Goal: Communication & Community: Ask a question

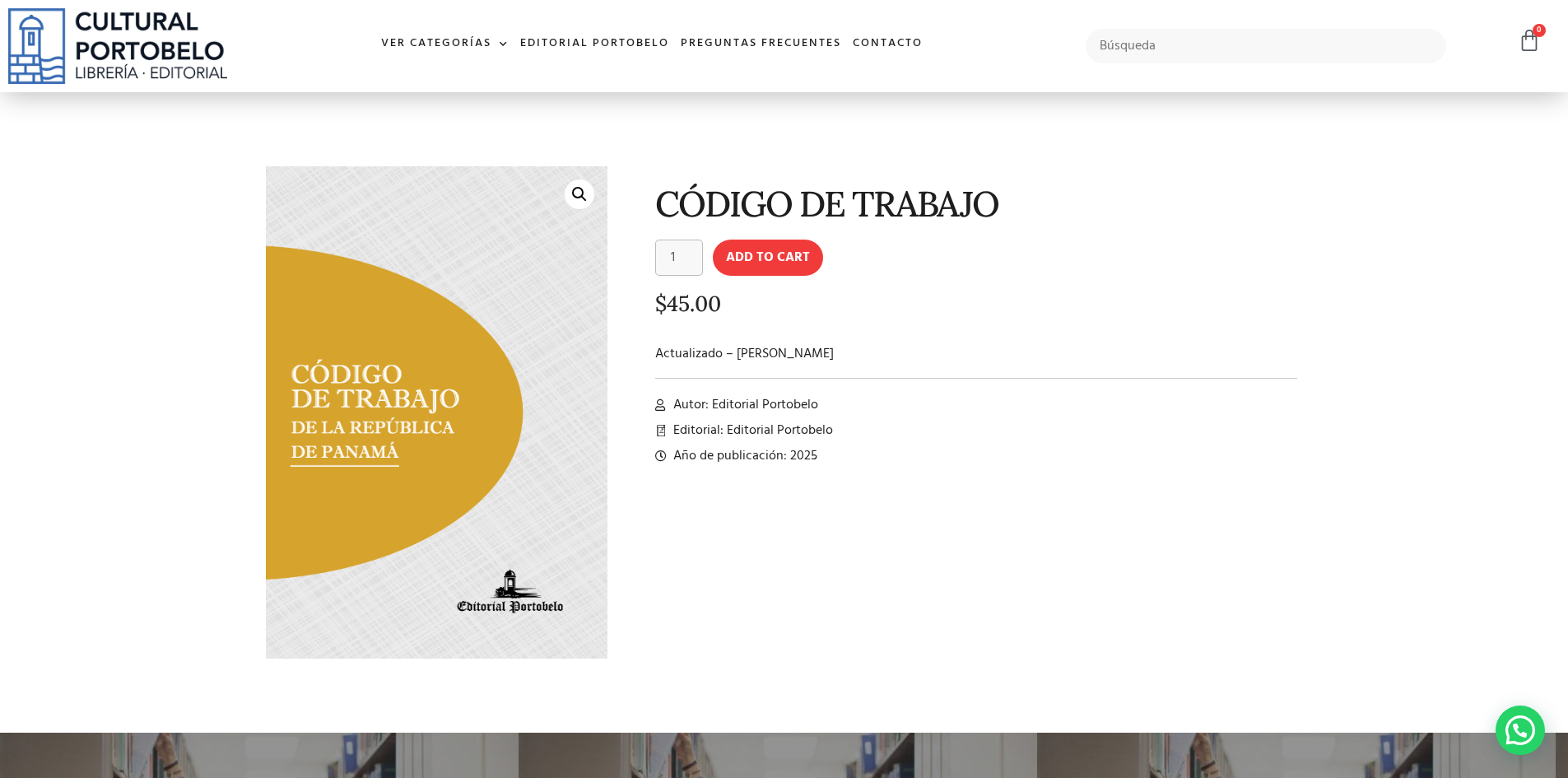
click at [169, 31] on img at bounding box center [118, 47] width 219 height 76
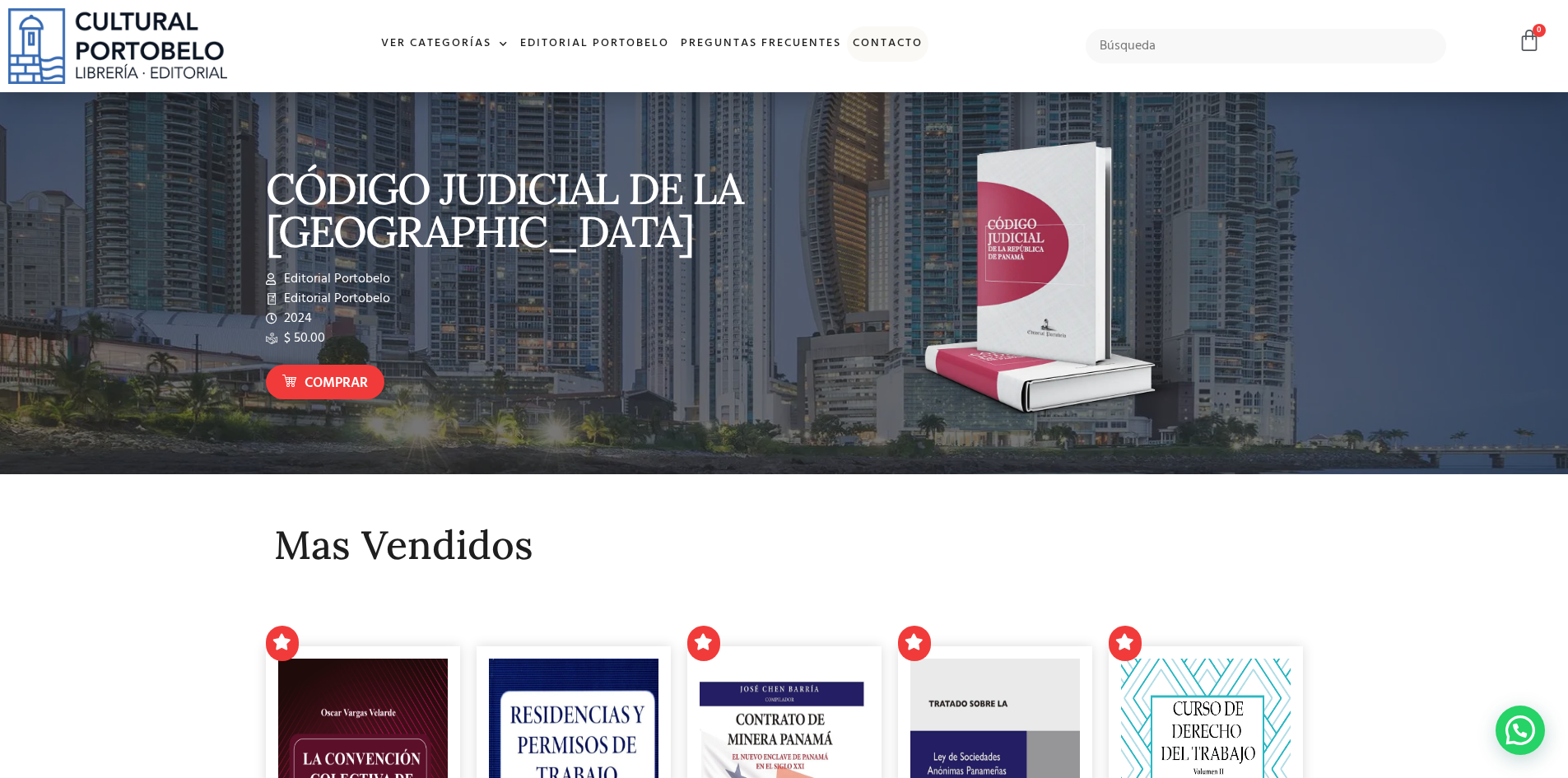
click at [892, 43] on link "Contacto" at bounding box center [888, 43] width 81 height 35
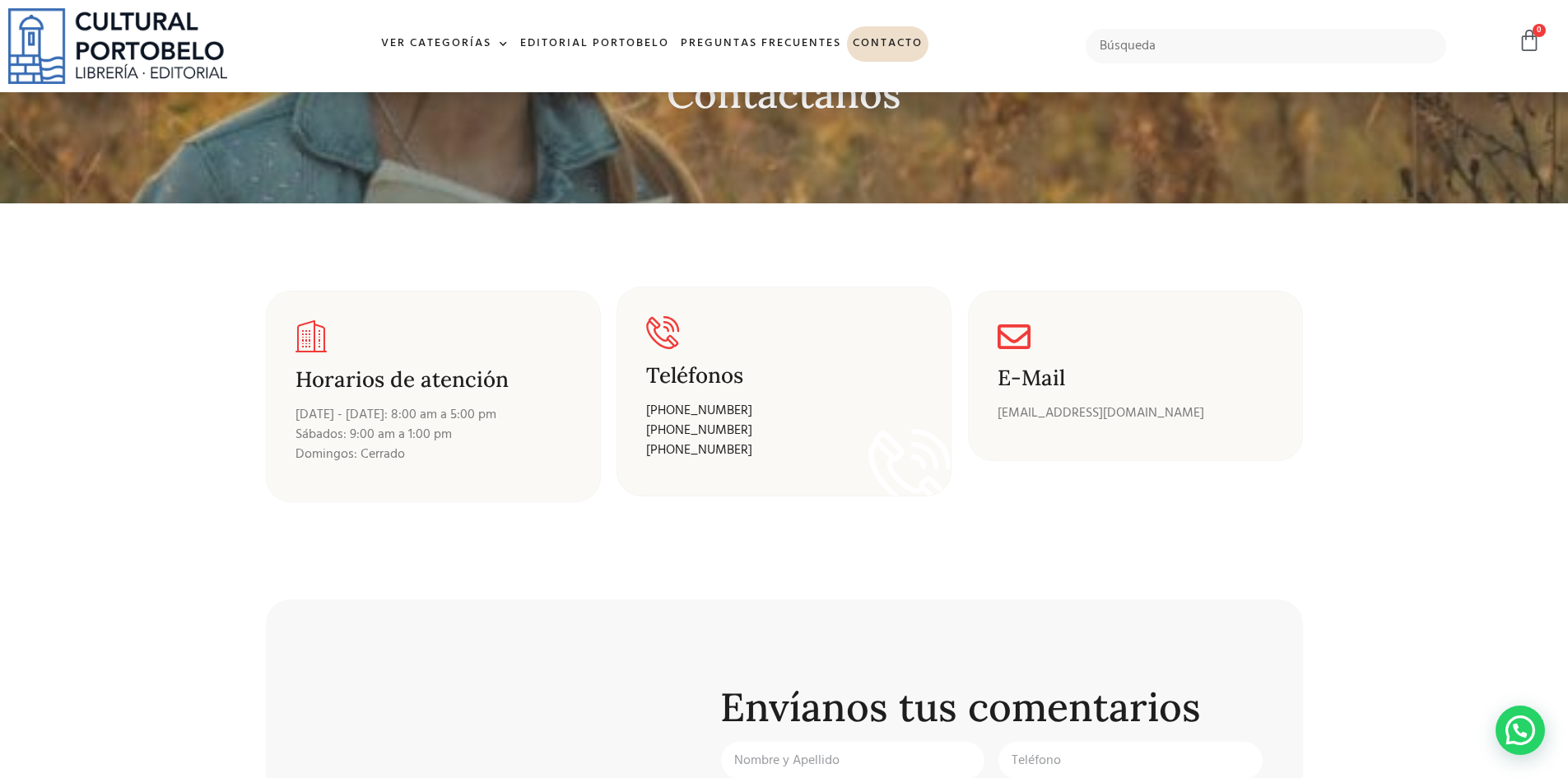
scroll to position [411, 0]
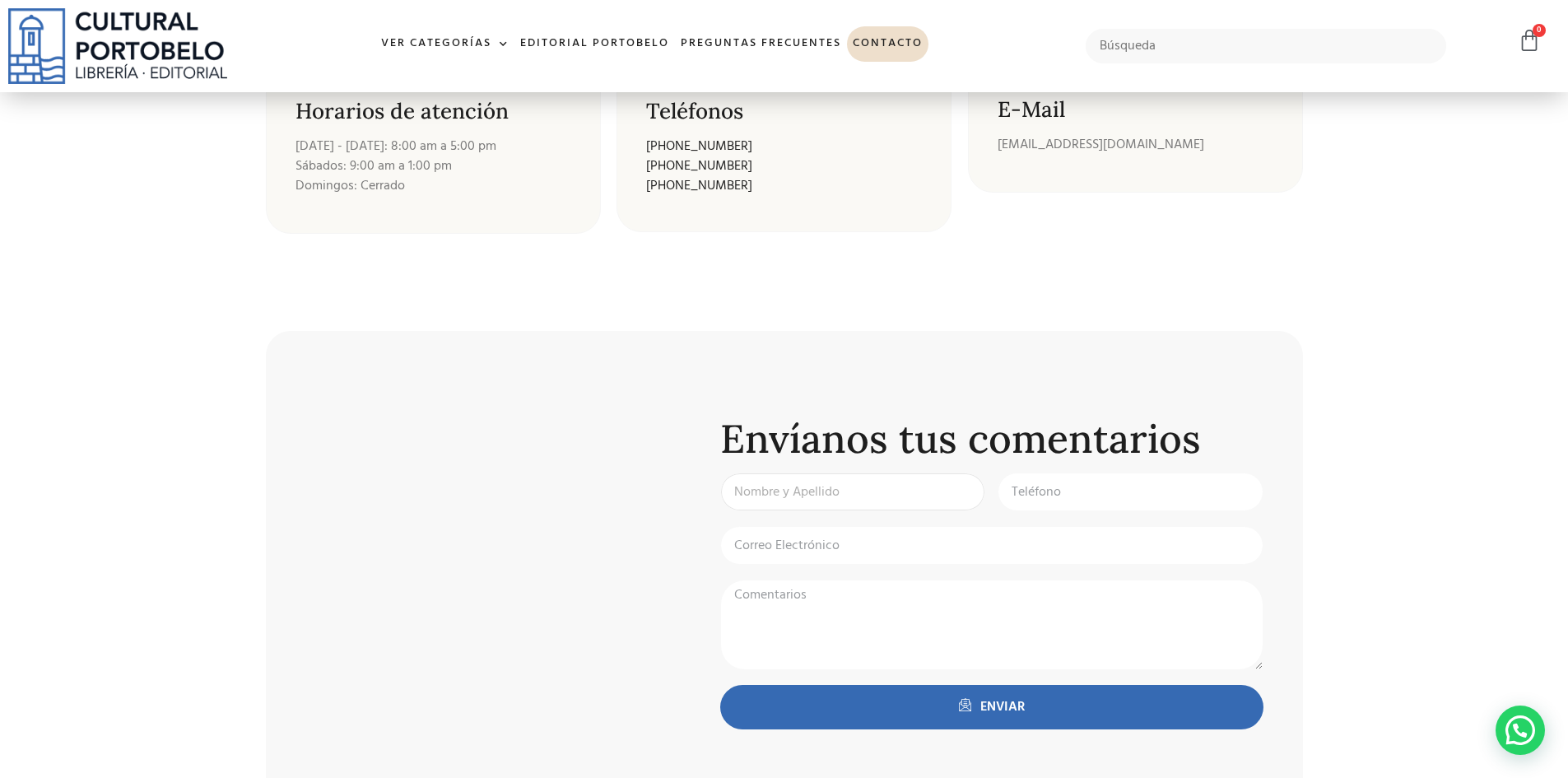
click at [802, 493] on input "Nombre y Apellido:" at bounding box center [853, 492] width 266 height 39
type input "[PERSON_NAME]"
type input "514-0100"
type input "[PERSON_NAME][EMAIL_ADDRESS][DOMAIN_NAME]"
type textarea "P"
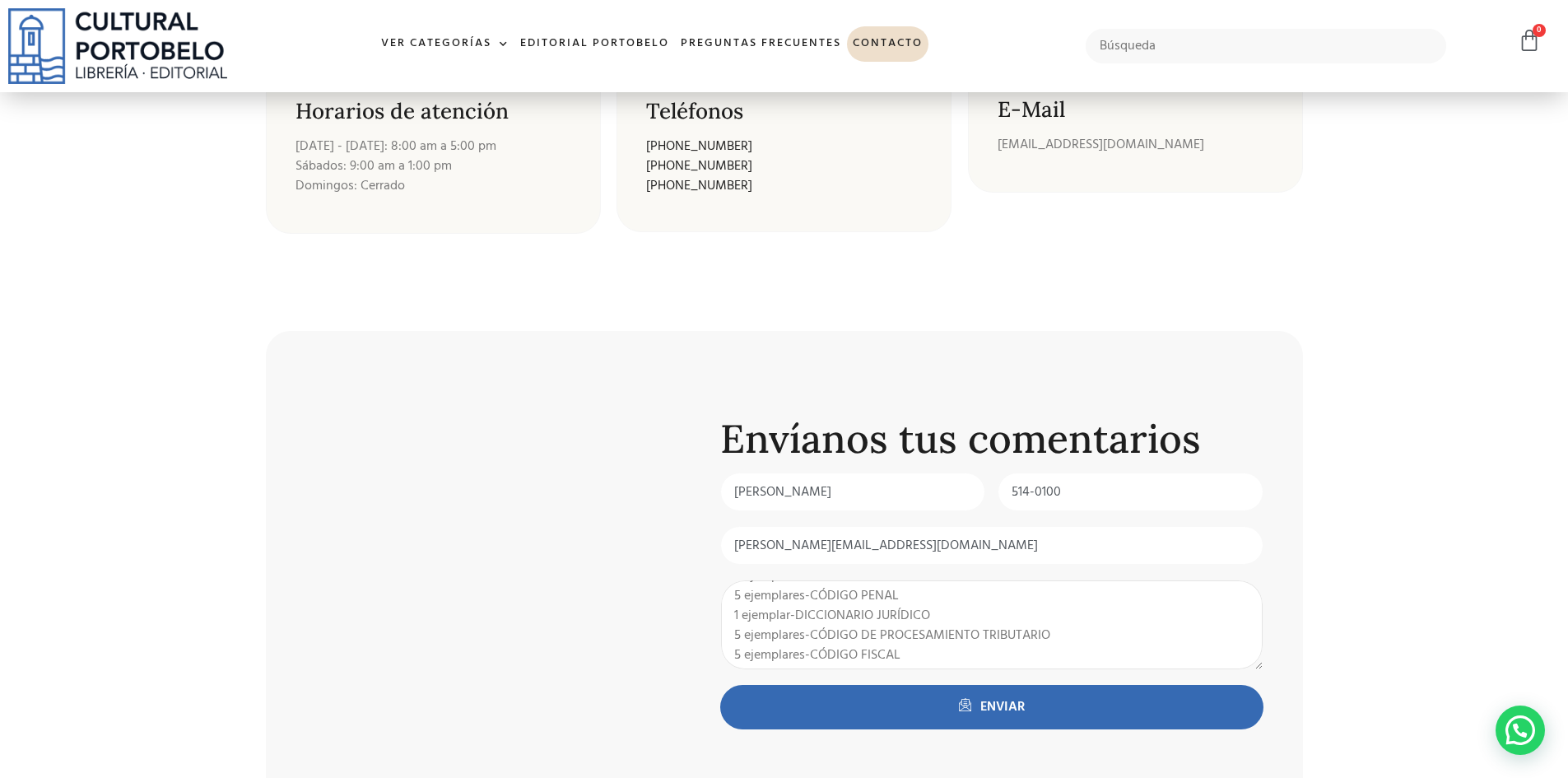
scroll to position [138, 0]
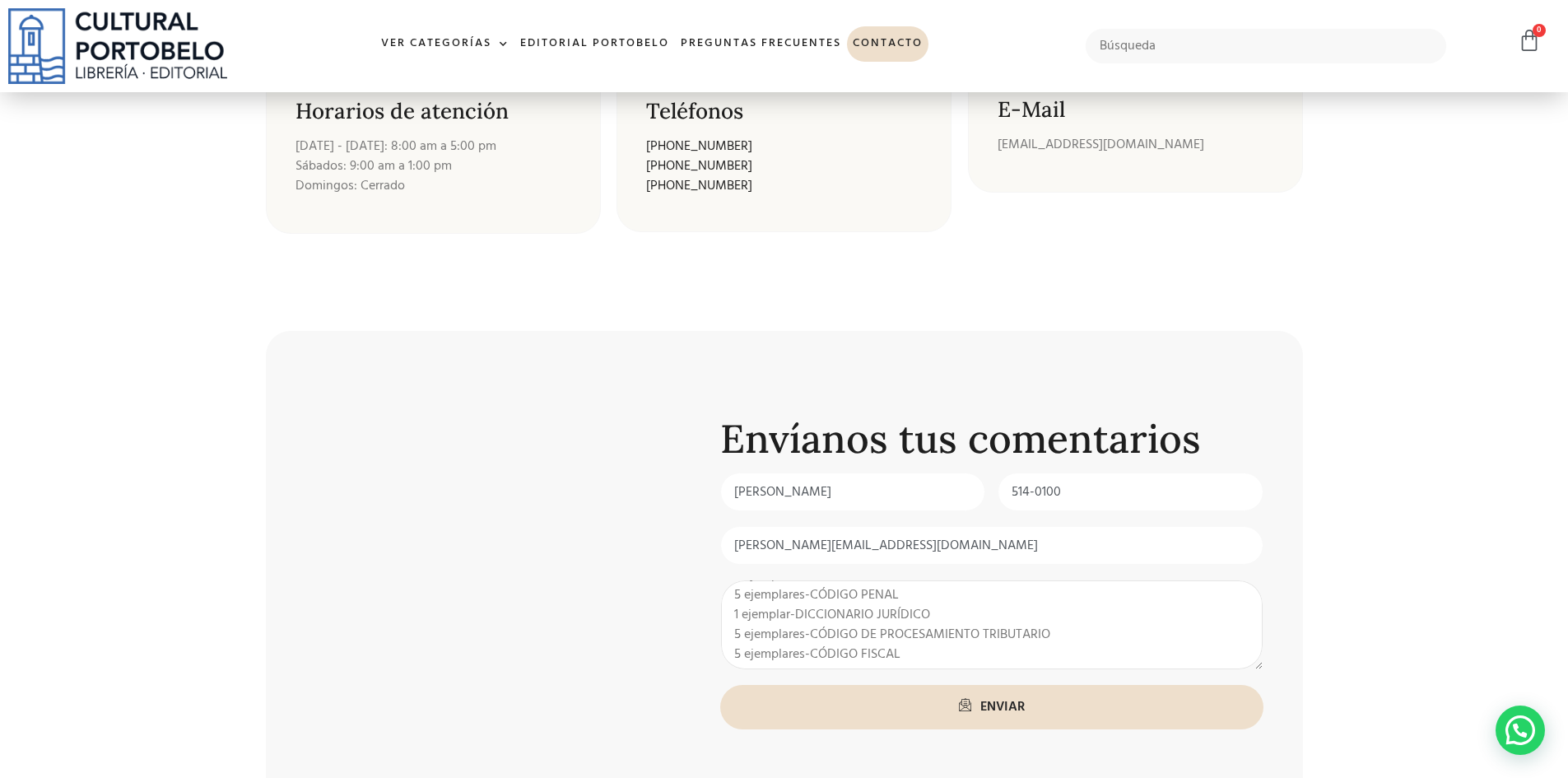
type textarea "Buenos días: Por favor nos podrían cotizar precios de los siguientes Items: 2 e…"
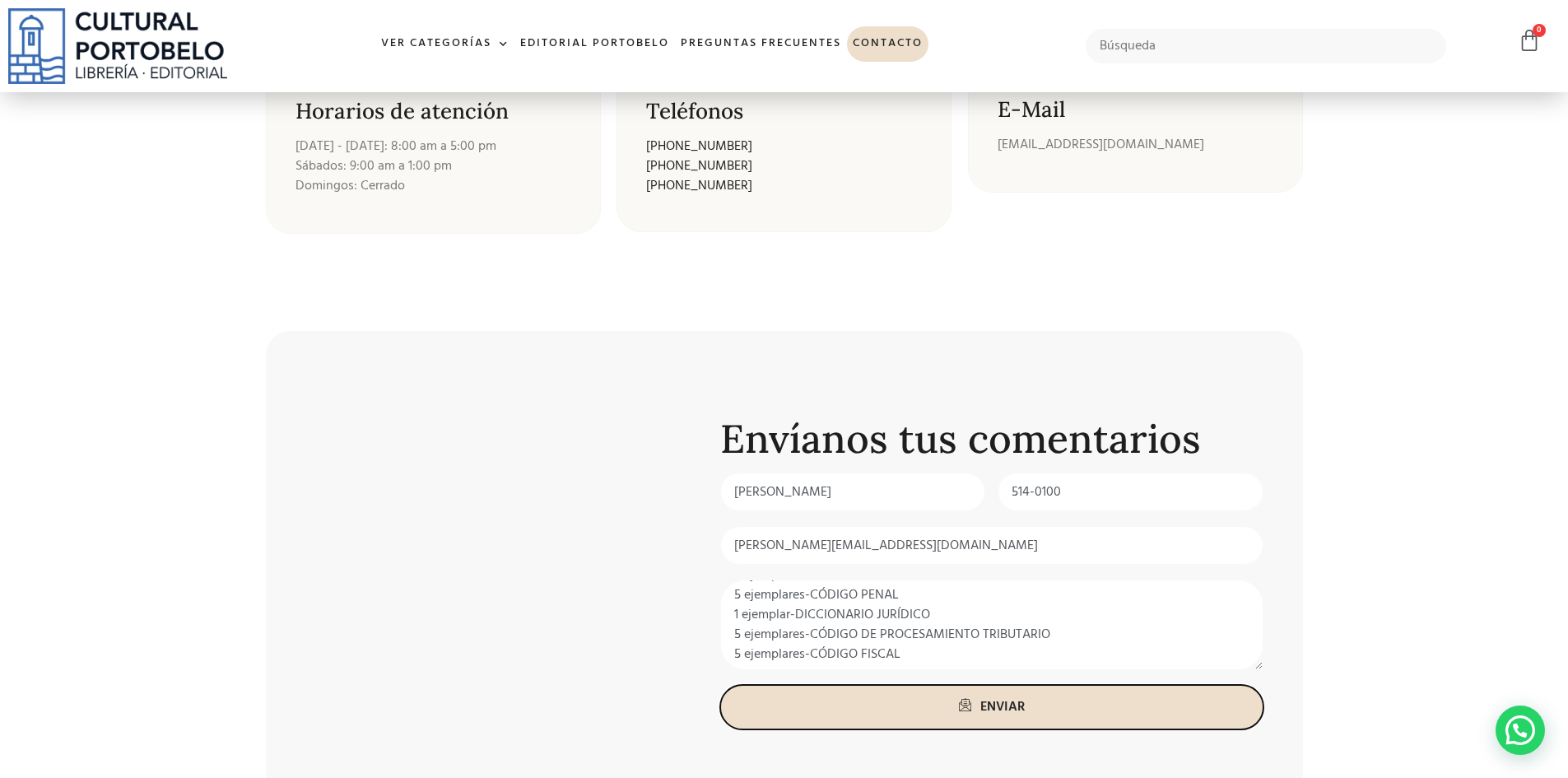
click at [984, 707] on span "ENVIAR" at bounding box center [1002, 707] width 44 height 20
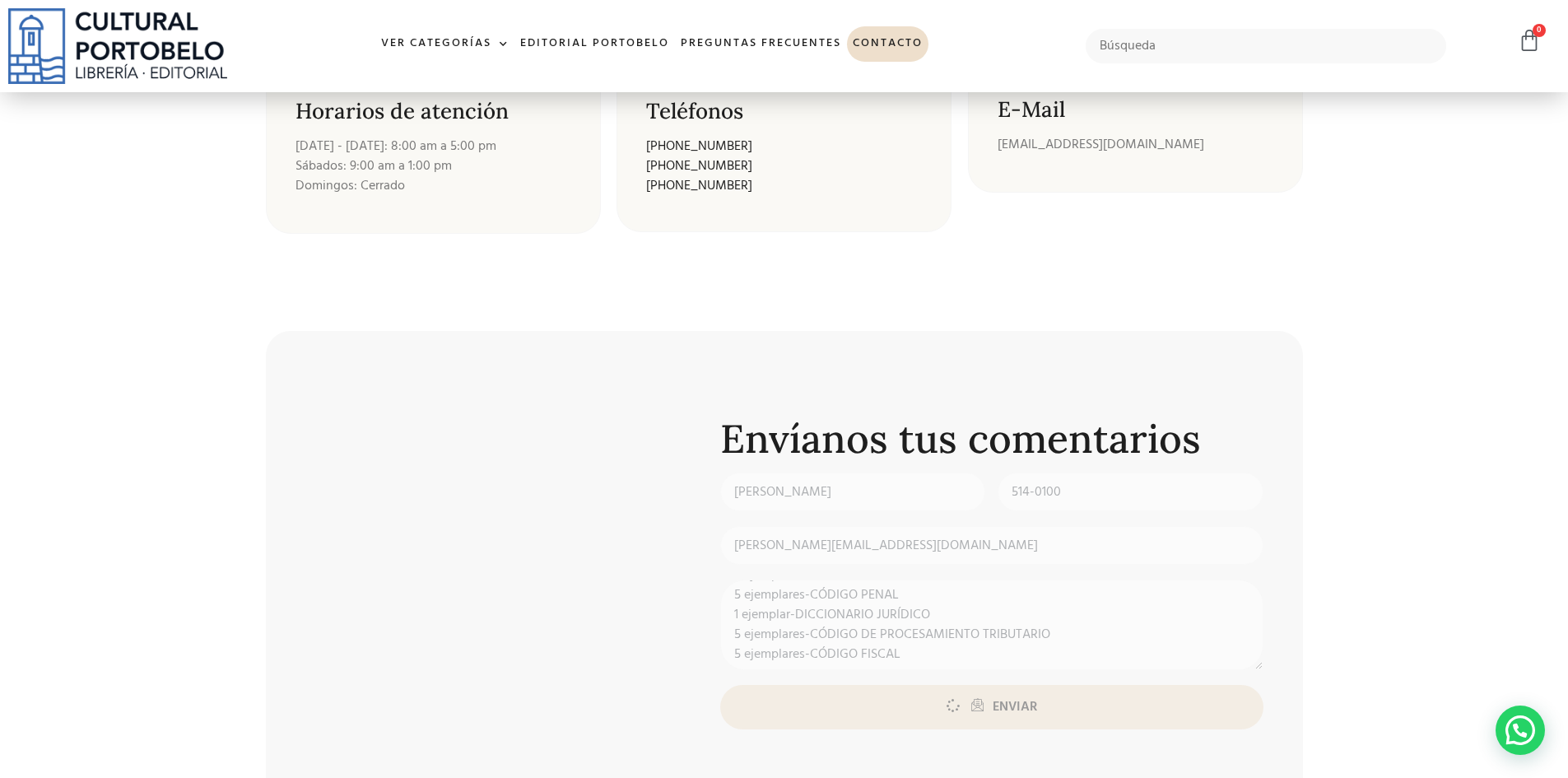
scroll to position [0, 0]
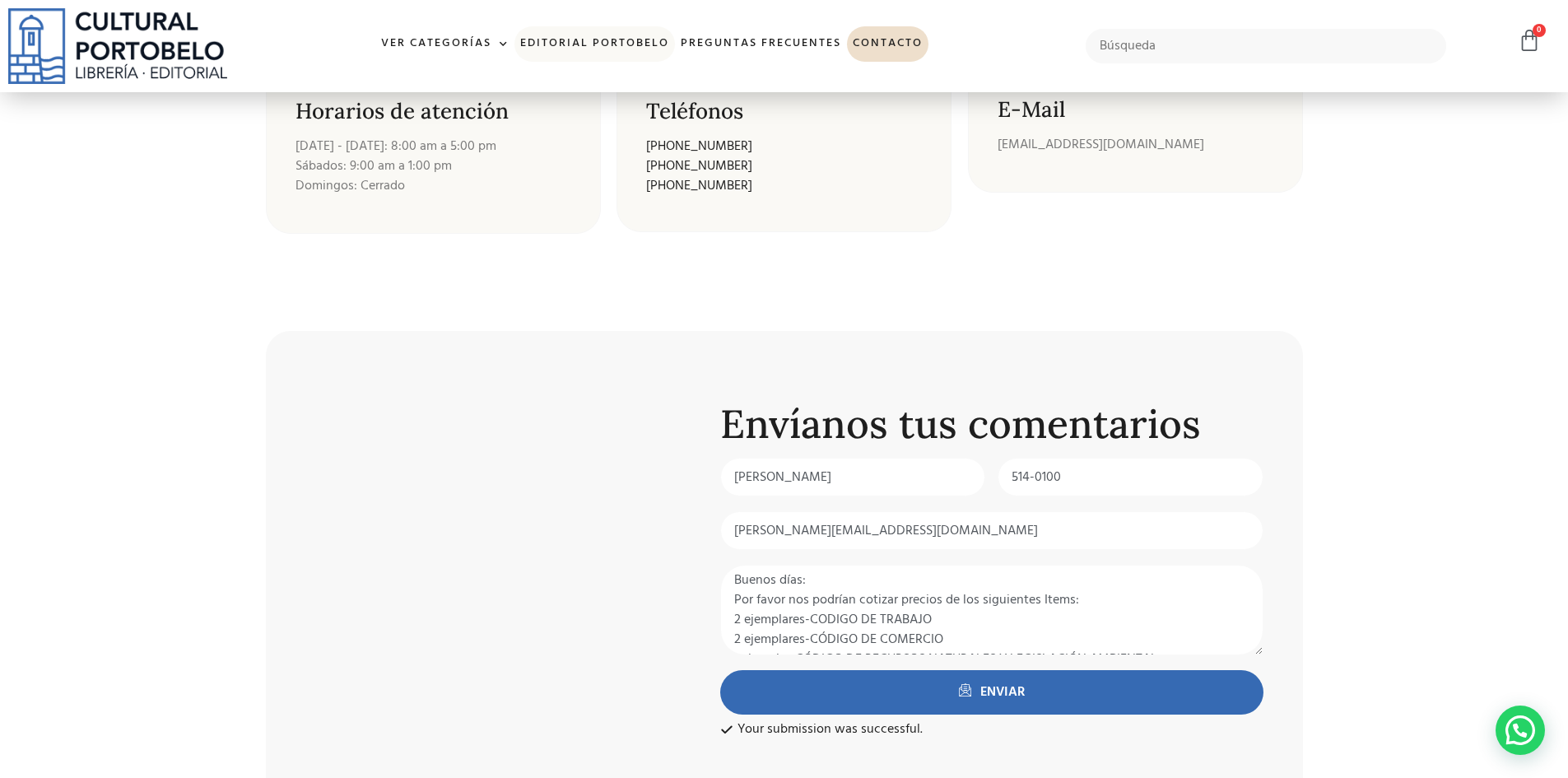
click at [616, 36] on link "Editorial Portobelo" at bounding box center [595, 43] width 161 height 35
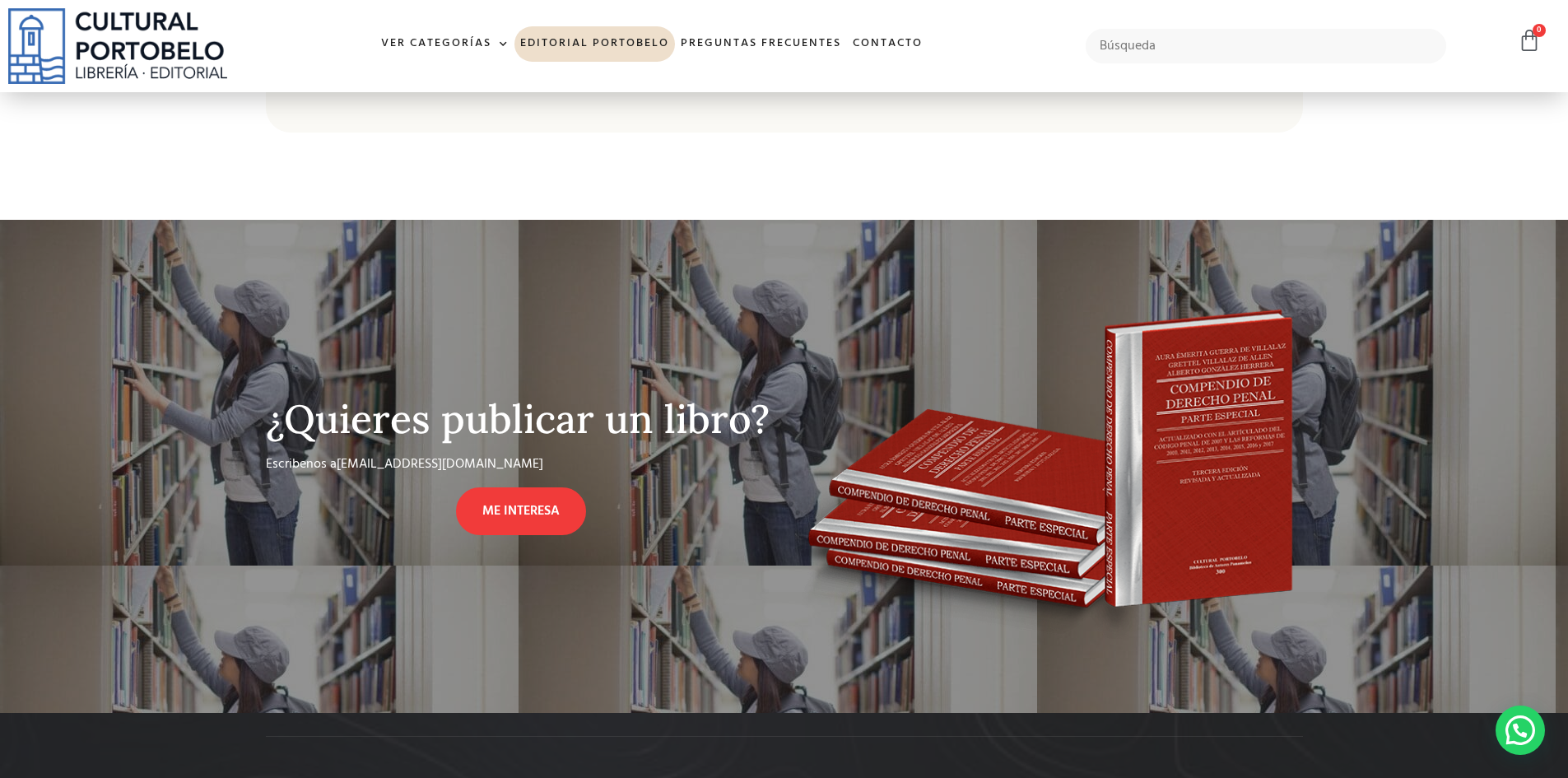
scroll to position [1302, 0]
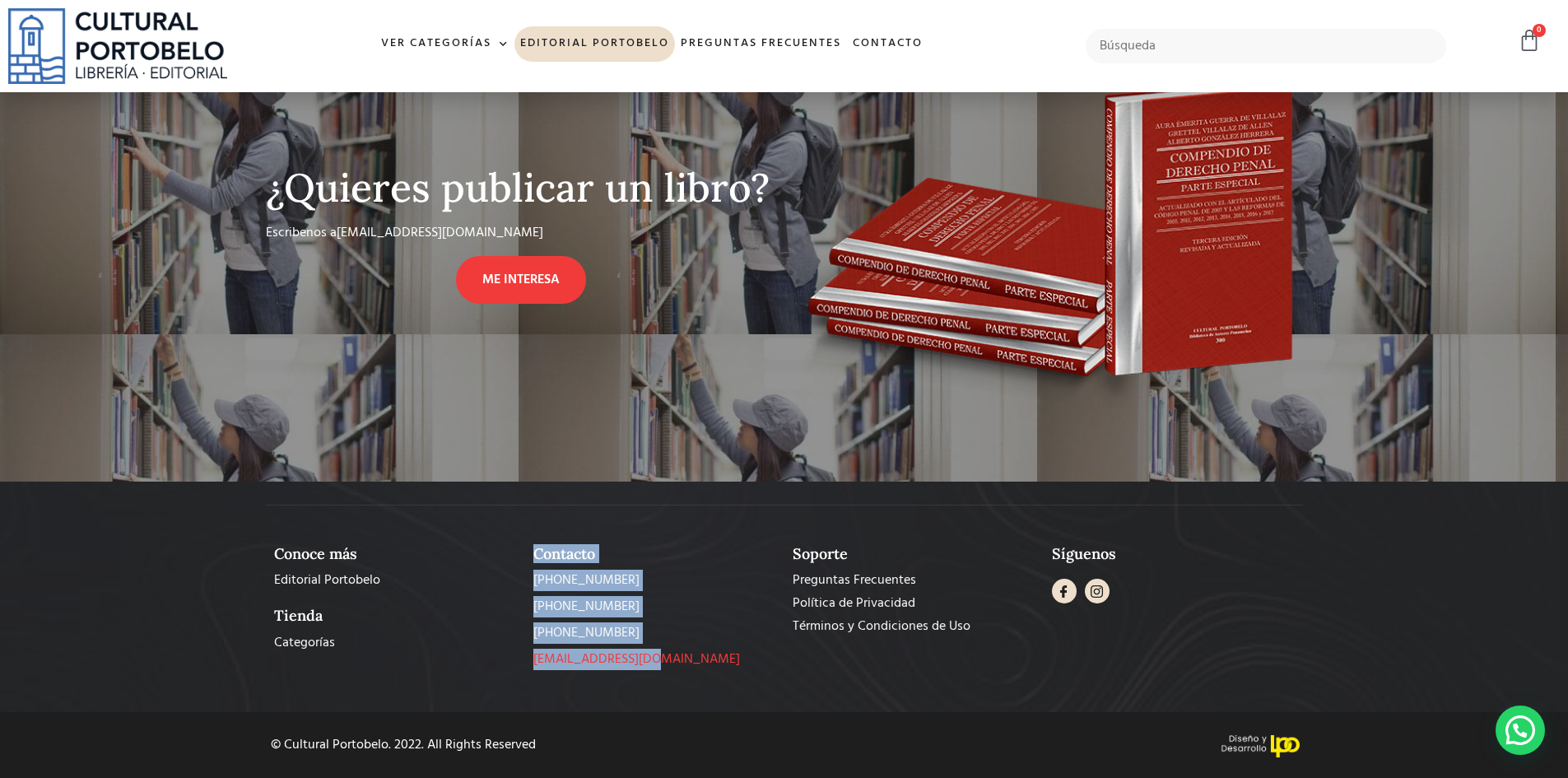
drag, startPoint x: 522, startPoint y: 664, endPoint x: 644, endPoint y: 656, distance: 122.3
click at [644, 656] on div "Conoce más Editorial Portobelo Tienda Categorías Contacto +507 269-7018 +507 66…" at bounding box center [785, 608] width 1037 height 142
click at [599, 673] on div "Contacto +507 269-7018 +507 6678-7983 +507 269-9493 info@culturalportobelo.com" at bounding box center [655, 608] width 259 height 142
